Goal: Task Accomplishment & Management: Manage account settings

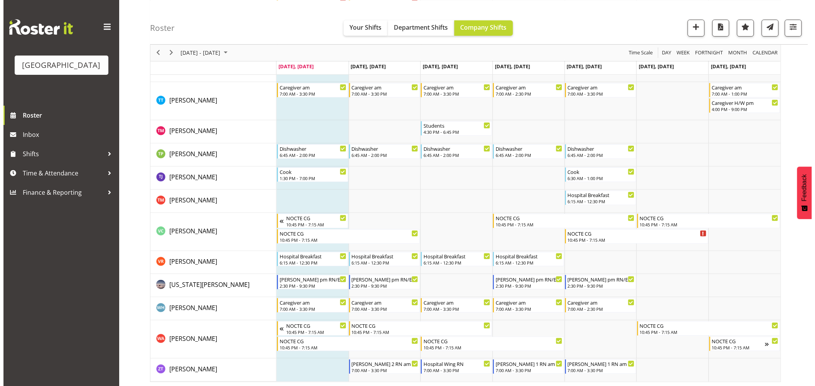
scroll to position [2621, 0]
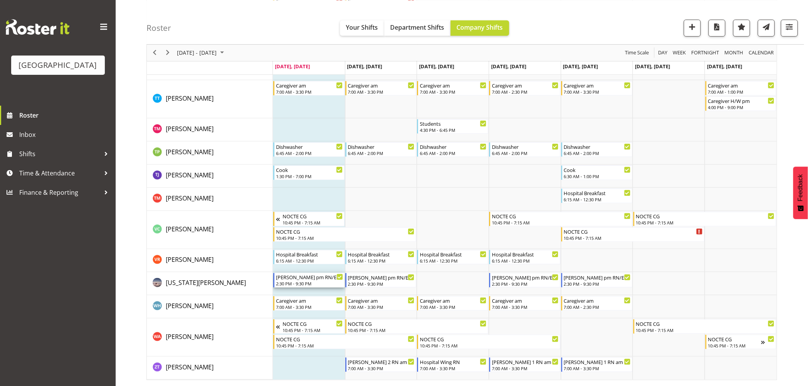
click at [306, 280] on div "Ressie pm RN/EN 2:30 PM - 9:30 PM" at bounding box center [309, 280] width 67 height 15
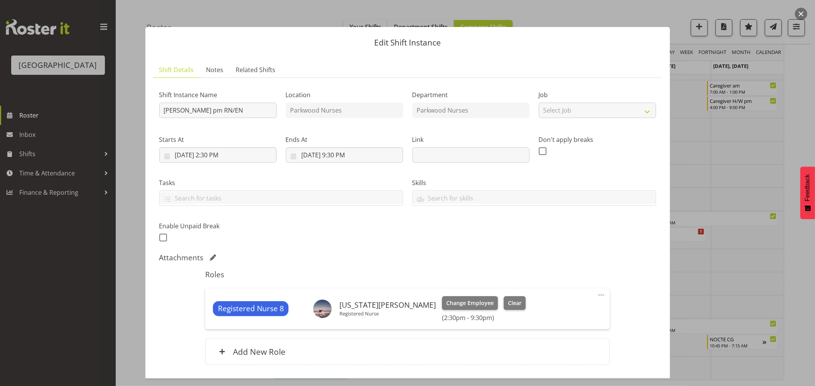
scroll to position [55, 0]
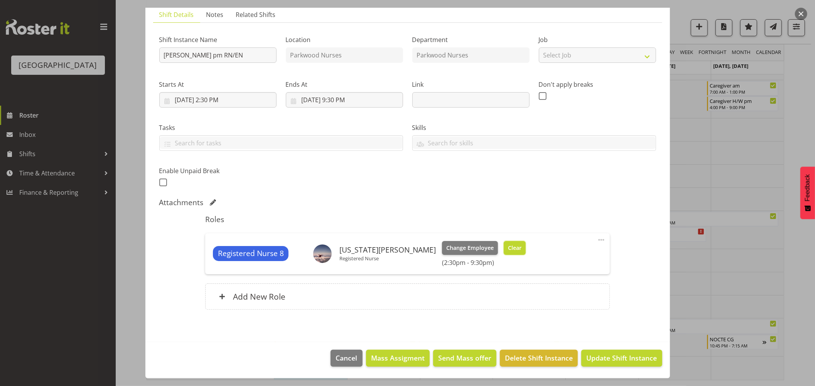
click at [508, 249] on span "Clear" at bounding box center [514, 248] width 13 height 8
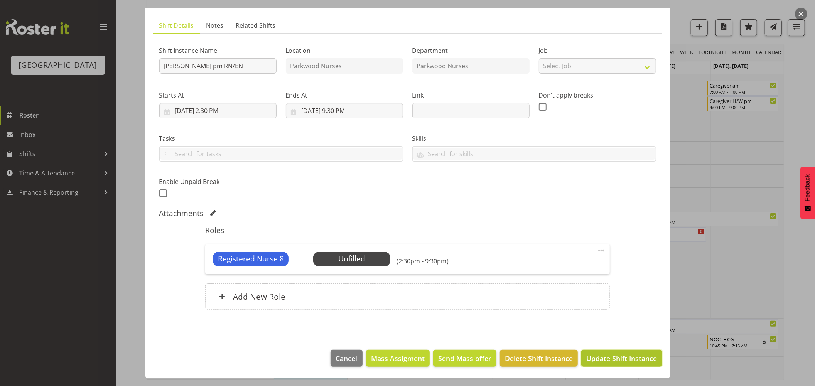
click at [610, 356] on span "Update Shift Instance" at bounding box center [621, 358] width 71 height 10
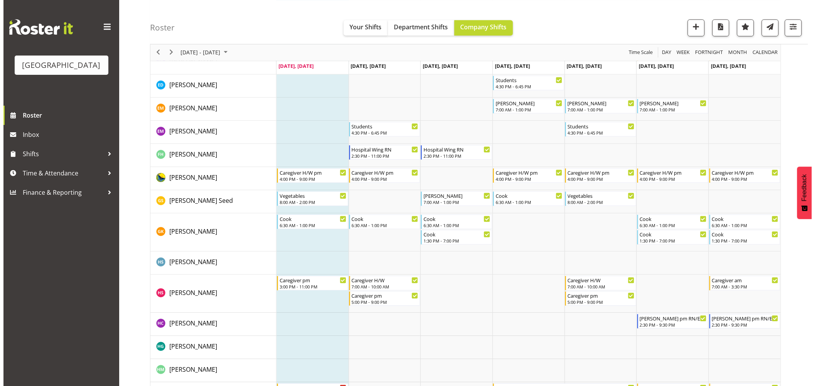
scroll to position [762, 0]
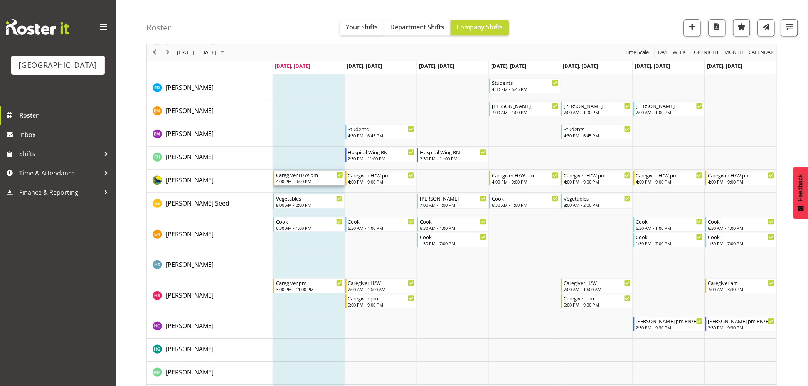
click at [311, 179] on div "4:00 PM - 9:00 PM" at bounding box center [309, 181] width 67 height 6
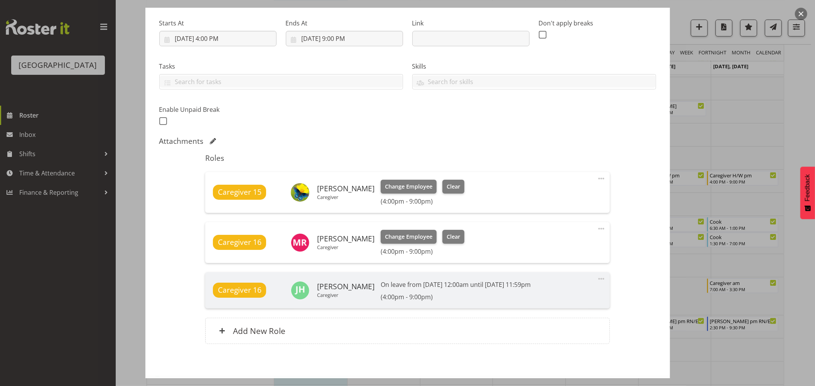
scroll to position [151, 0]
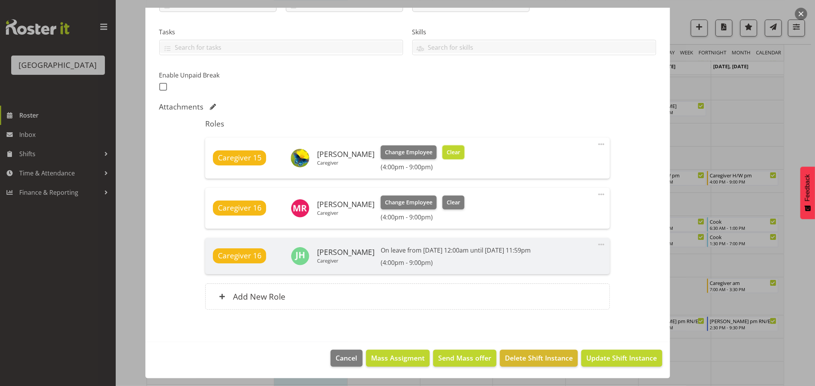
click at [448, 155] on span "Clear" at bounding box center [453, 152] width 13 height 8
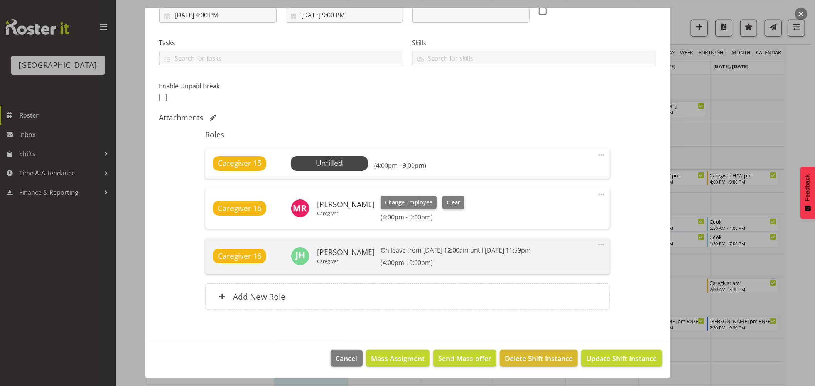
scroll to position [140, 0]
click at [607, 359] on span "Update Shift Instance" at bounding box center [621, 358] width 71 height 10
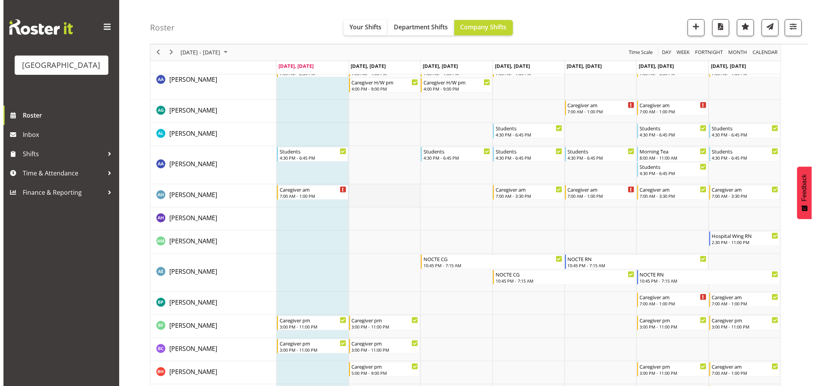
scroll to position [0, 0]
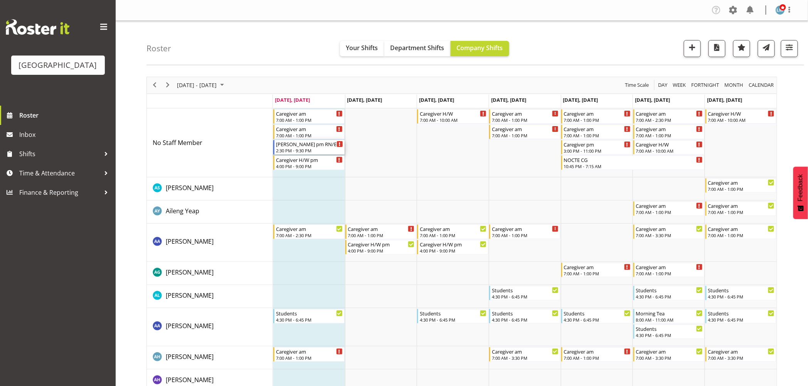
click at [303, 143] on div "Ressie pm RN/EN" at bounding box center [309, 144] width 67 height 8
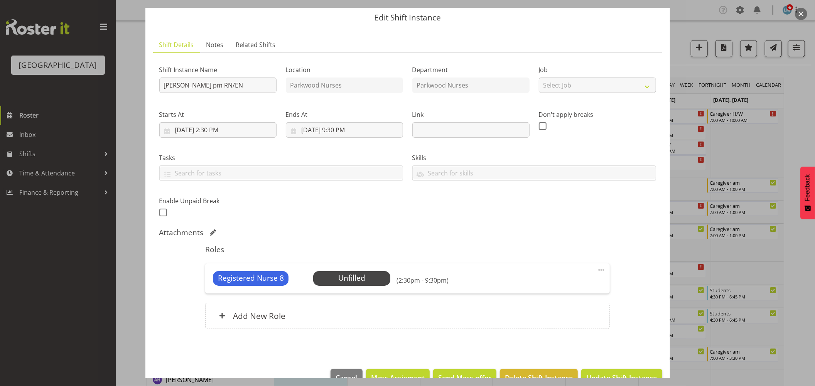
scroll to position [44, 0]
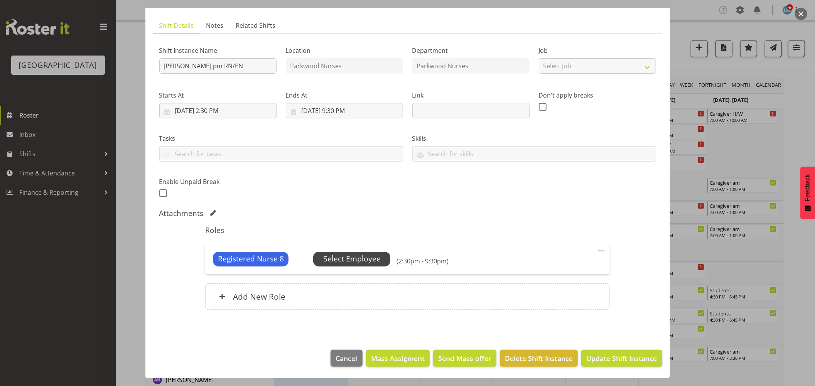
click at [372, 252] on span "Select Employee" at bounding box center [351, 259] width 77 height 15
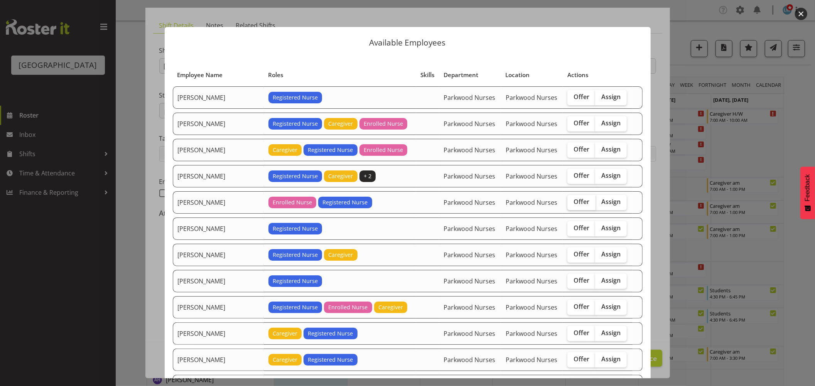
click at [579, 199] on span "Offer" at bounding box center [581, 202] width 16 height 8
click at [572, 199] on input "Offer" at bounding box center [569, 201] width 5 height 5
checkbox input "true"
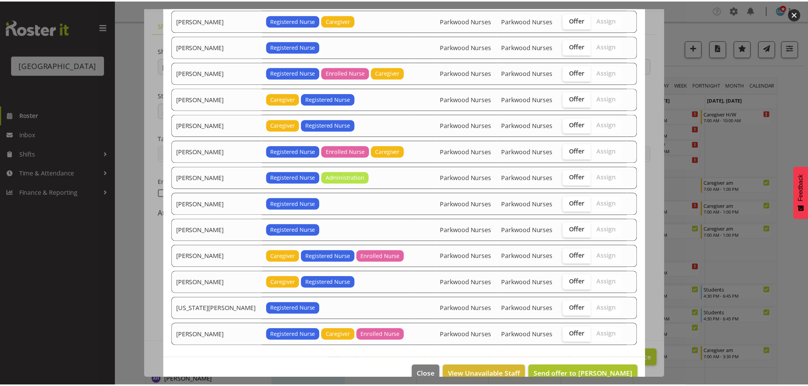
scroll to position [252, 0]
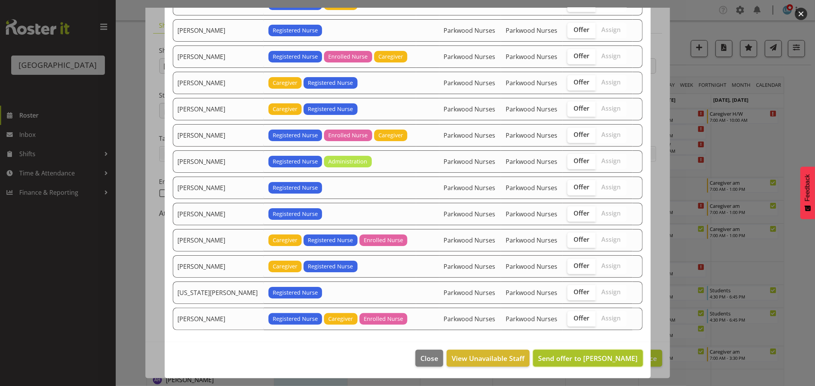
click at [590, 359] on span "Send offer to Freya Horder" at bounding box center [587, 358] width 99 height 9
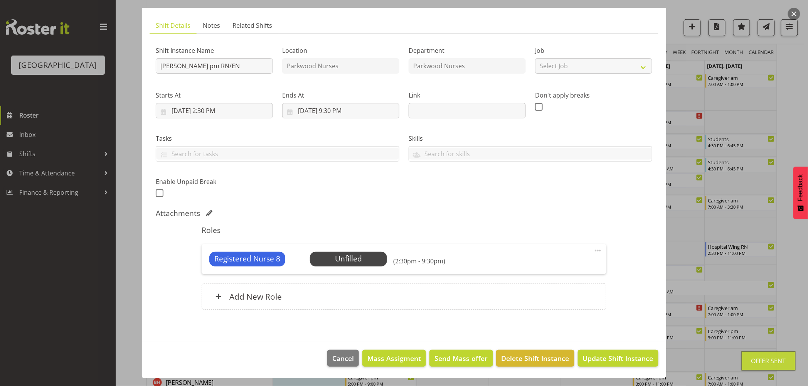
scroll to position [257, 0]
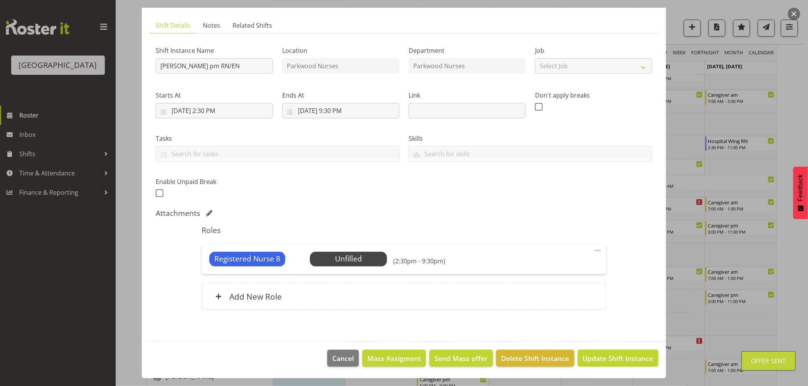
click at [590, 359] on span "Update Shift Instance" at bounding box center [618, 358] width 71 height 10
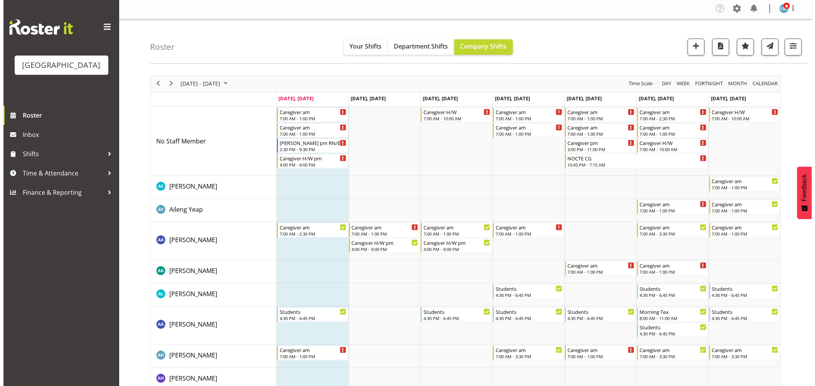
scroll to position [0, 0]
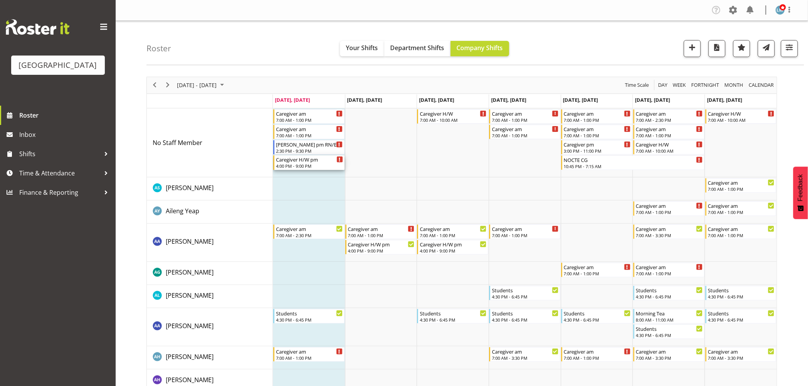
click at [290, 166] on div "4:00 PM - 9:00 PM" at bounding box center [309, 166] width 67 height 6
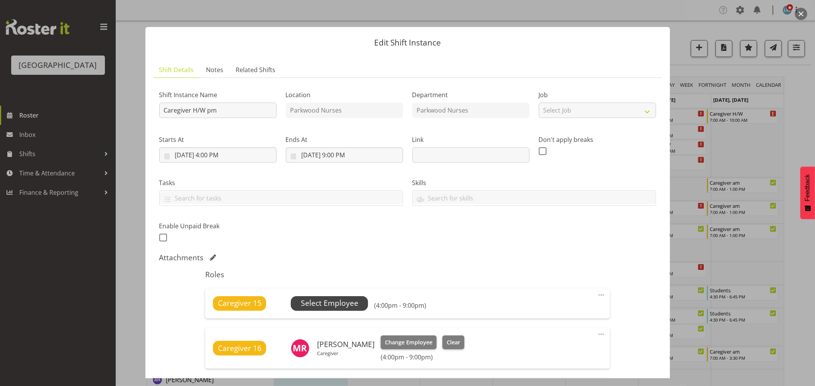
click at [332, 302] on span "Select Employee" at bounding box center [329, 303] width 57 height 11
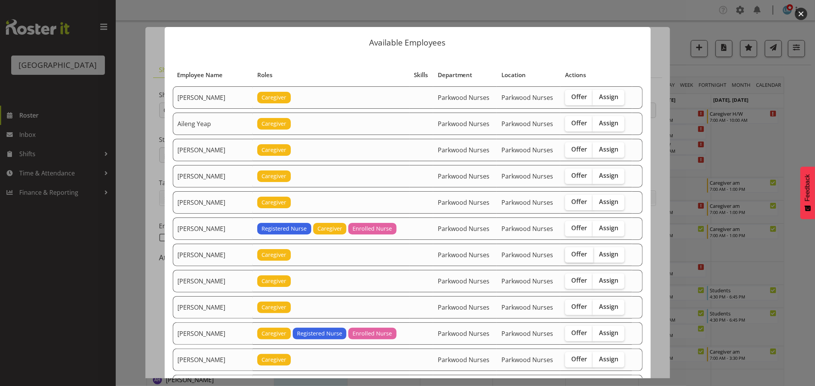
click at [575, 257] on span "Offer" at bounding box center [579, 254] width 16 height 8
click at [570, 257] on input "Offer" at bounding box center [567, 254] width 5 height 5
checkbox input "true"
click at [577, 282] on span "Offer" at bounding box center [579, 281] width 16 height 8
click at [570, 282] on input "Offer" at bounding box center [567, 280] width 5 height 5
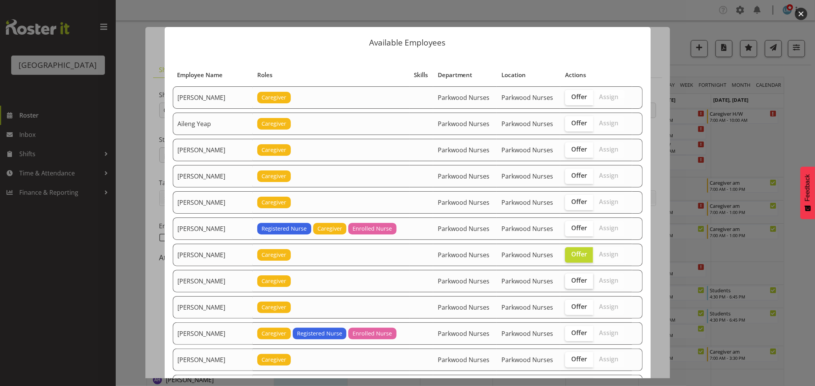
checkbox input "true"
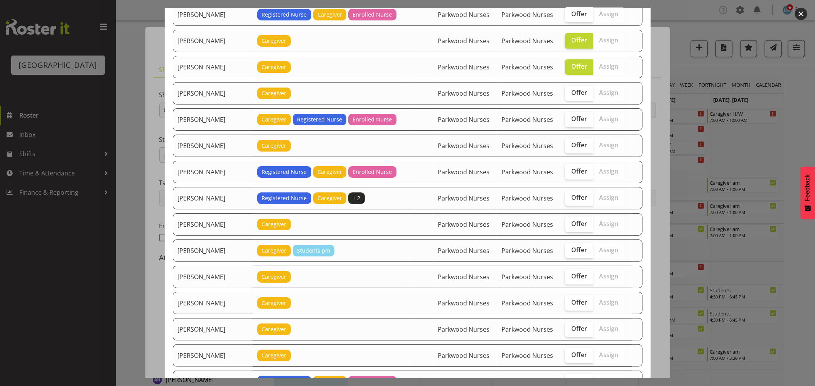
scroll to position [257, 0]
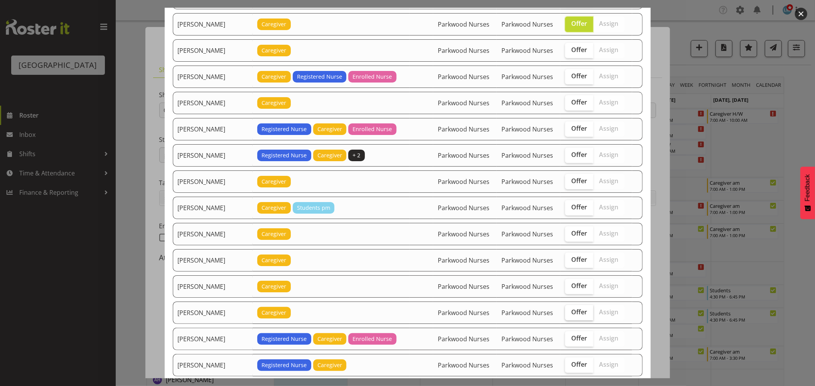
click at [573, 315] on span "Offer" at bounding box center [579, 312] width 16 height 8
click at [570, 315] on input "Offer" at bounding box center [567, 312] width 5 height 5
checkbox input "true"
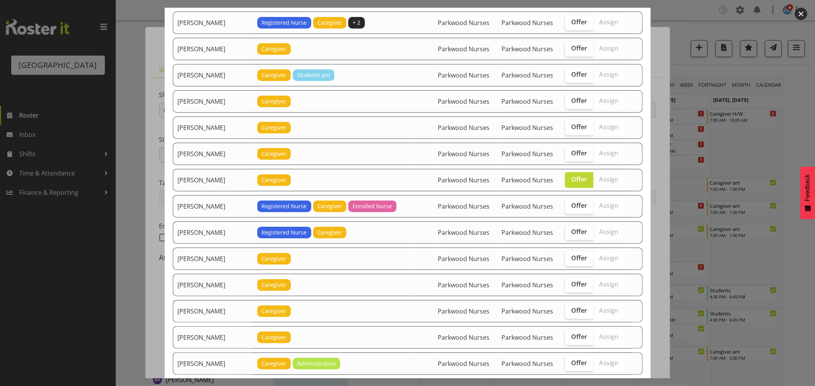
scroll to position [428, 0]
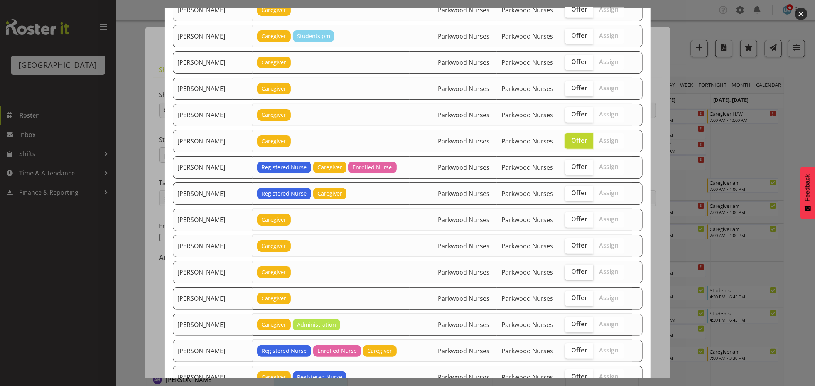
click at [572, 272] on span "Offer" at bounding box center [579, 272] width 16 height 8
click at [570, 272] on input "Offer" at bounding box center [567, 271] width 5 height 5
checkbox input "true"
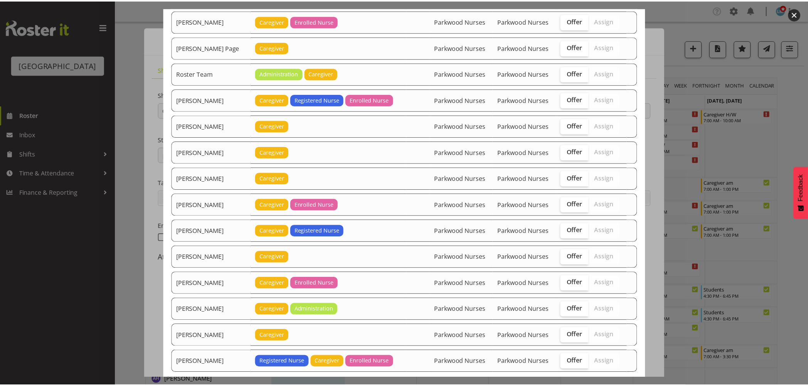
scroll to position [1114, 0]
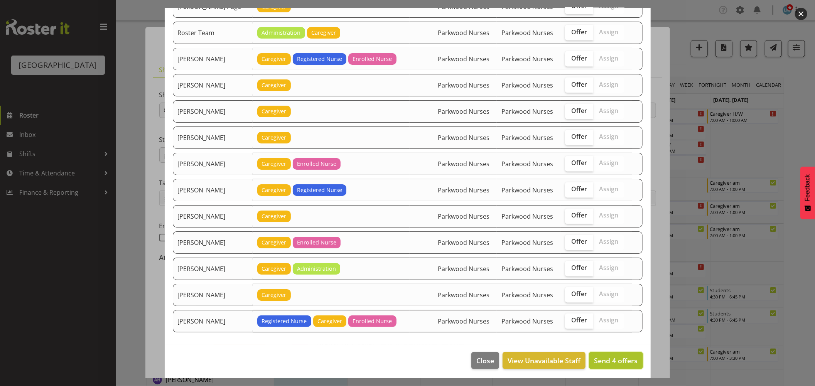
click at [601, 365] on span "Send 4 offers" at bounding box center [616, 360] width 44 height 9
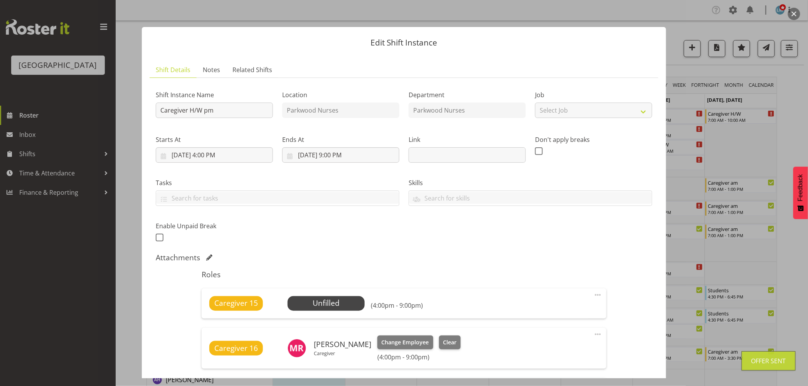
scroll to position [140, 0]
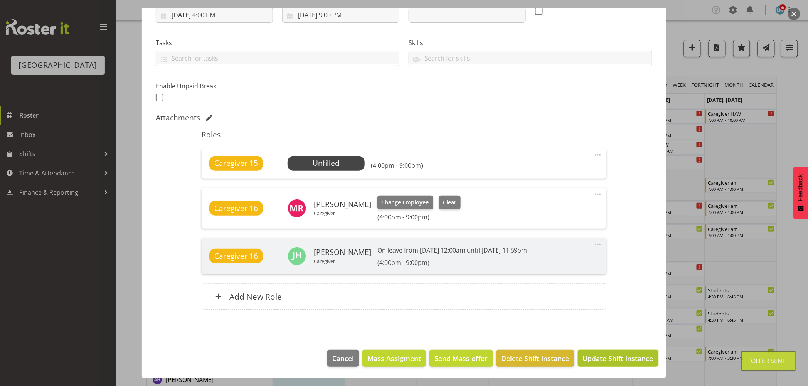
click at [606, 356] on span "Update Shift Instance" at bounding box center [618, 358] width 71 height 10
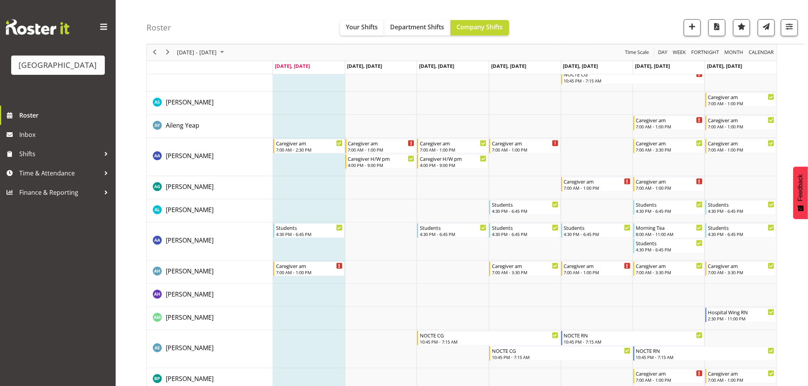
scroll to position [0, 0]
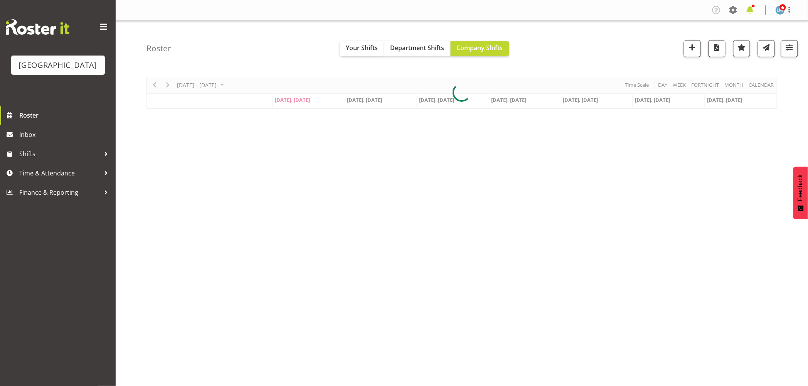
click at [751, 15] on span at bounding box center [750, 10] width 12 height 12
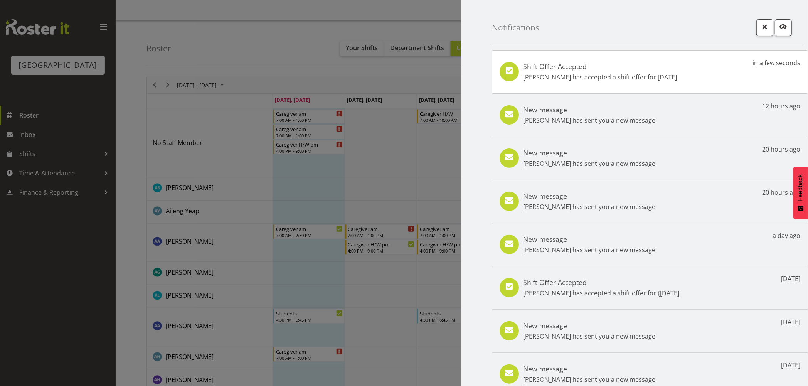
click at [591, 155] on h5 "New message" at bounding box center [589, 152] width 132 height 8
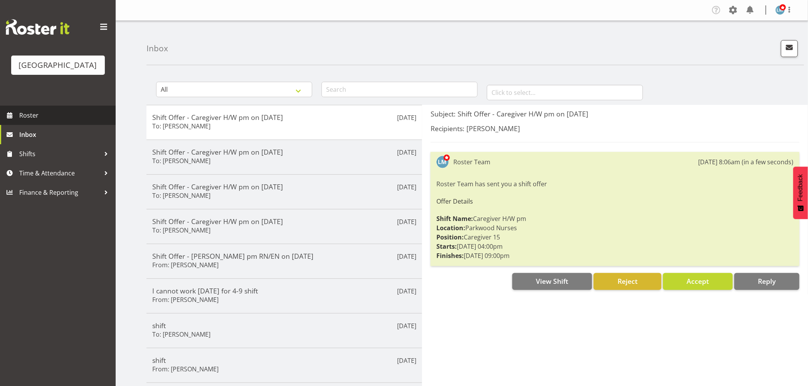
click at [44, 121] on span "Roster" at bounding box center [65, 116] width 93 height 12
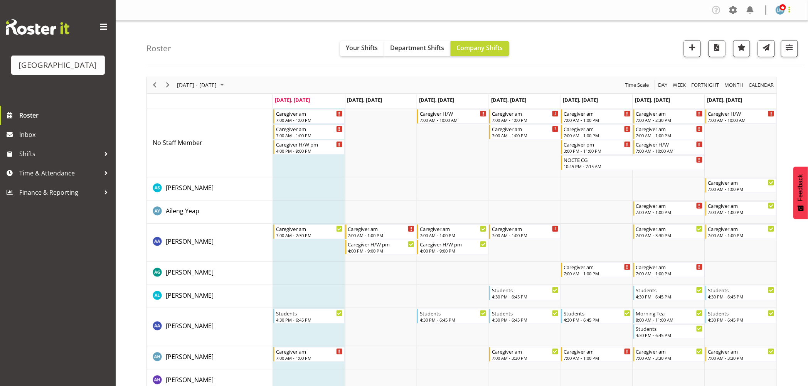
click at [792, 10] on span at bounding box center [789, 9] width 9 height 9
click at [781, 37] on link "Log Out" at bounding box center [757, 41] width 74 height 14
